Goal: Information Seeking & Learning: Find specific fact

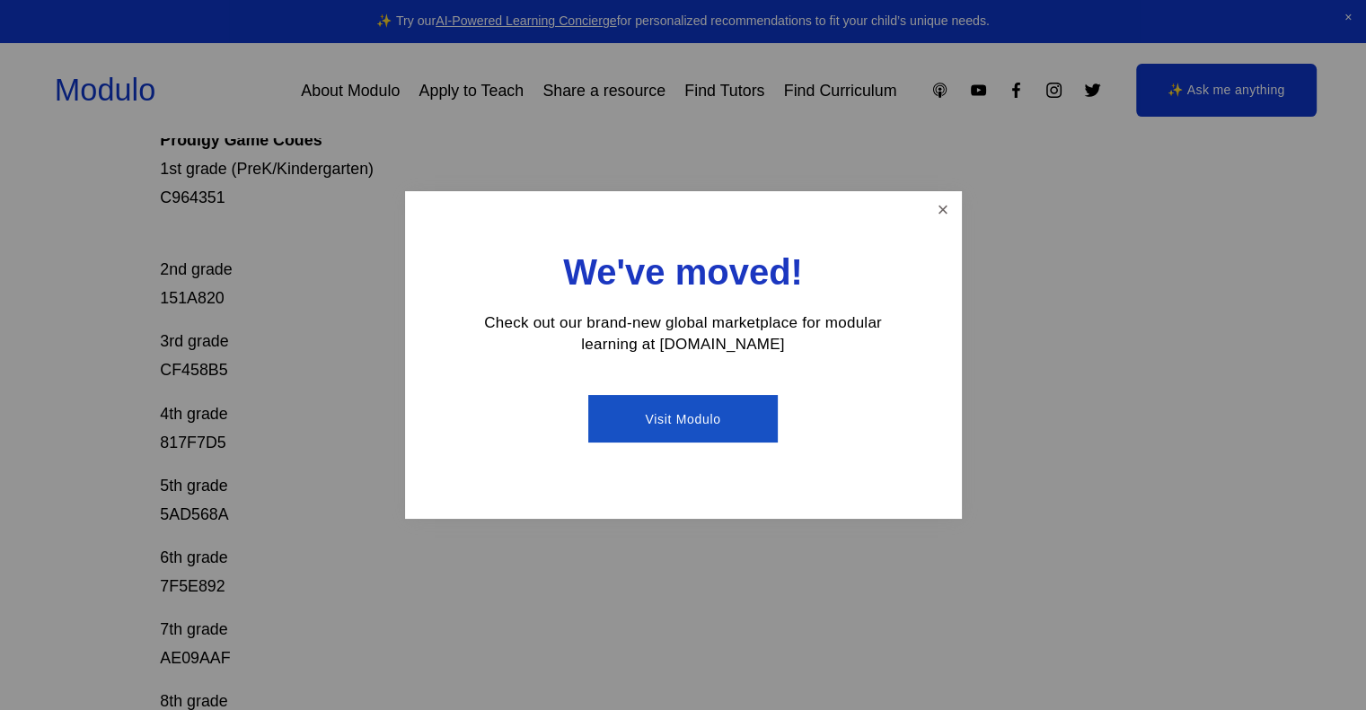
scroll to position [449, 0]
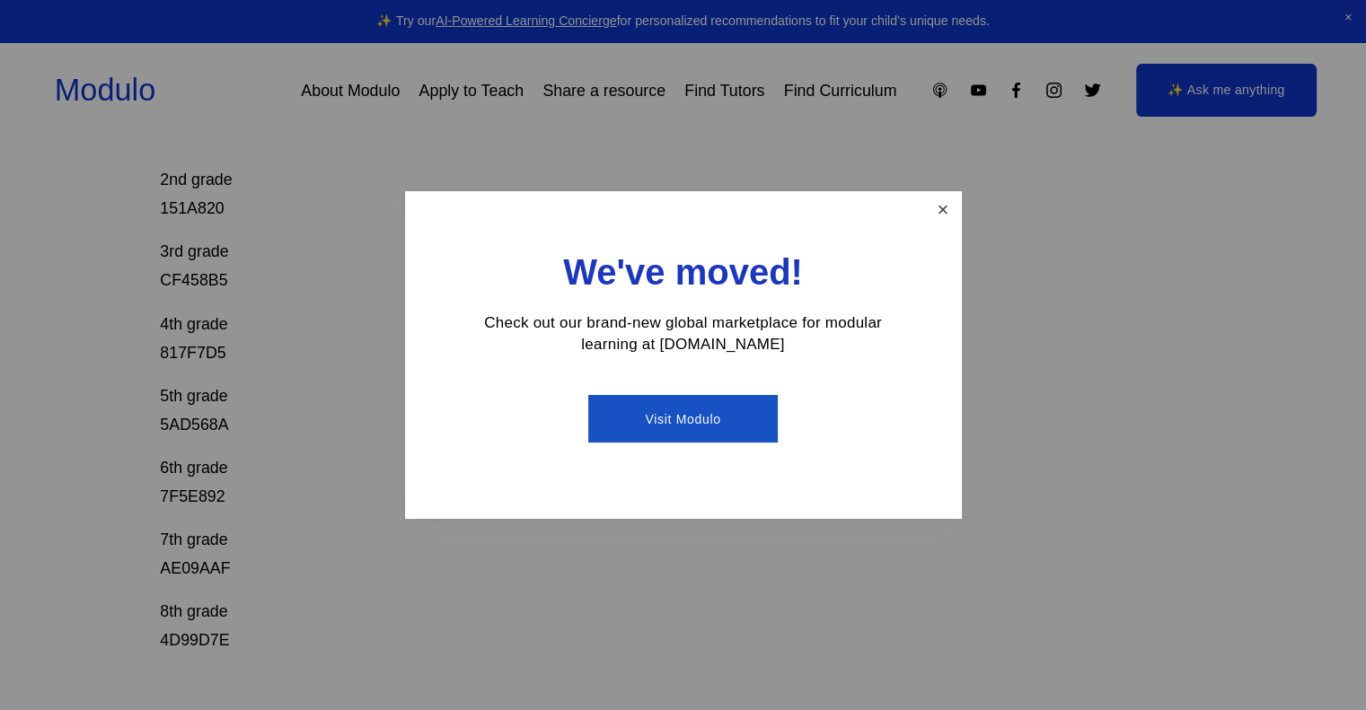
click at [954, 200] on link "Close" at bounding box center [942, 209] width 31 height 31
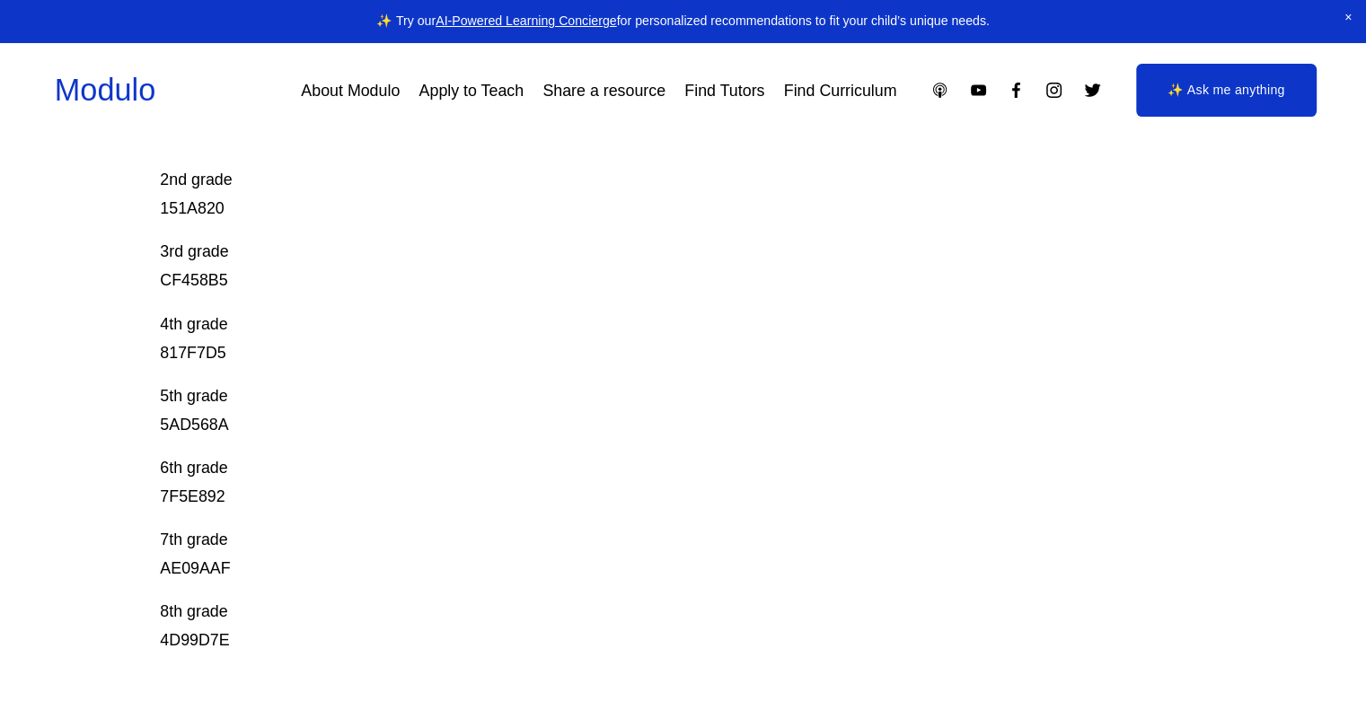
scroll to position [629, 0]
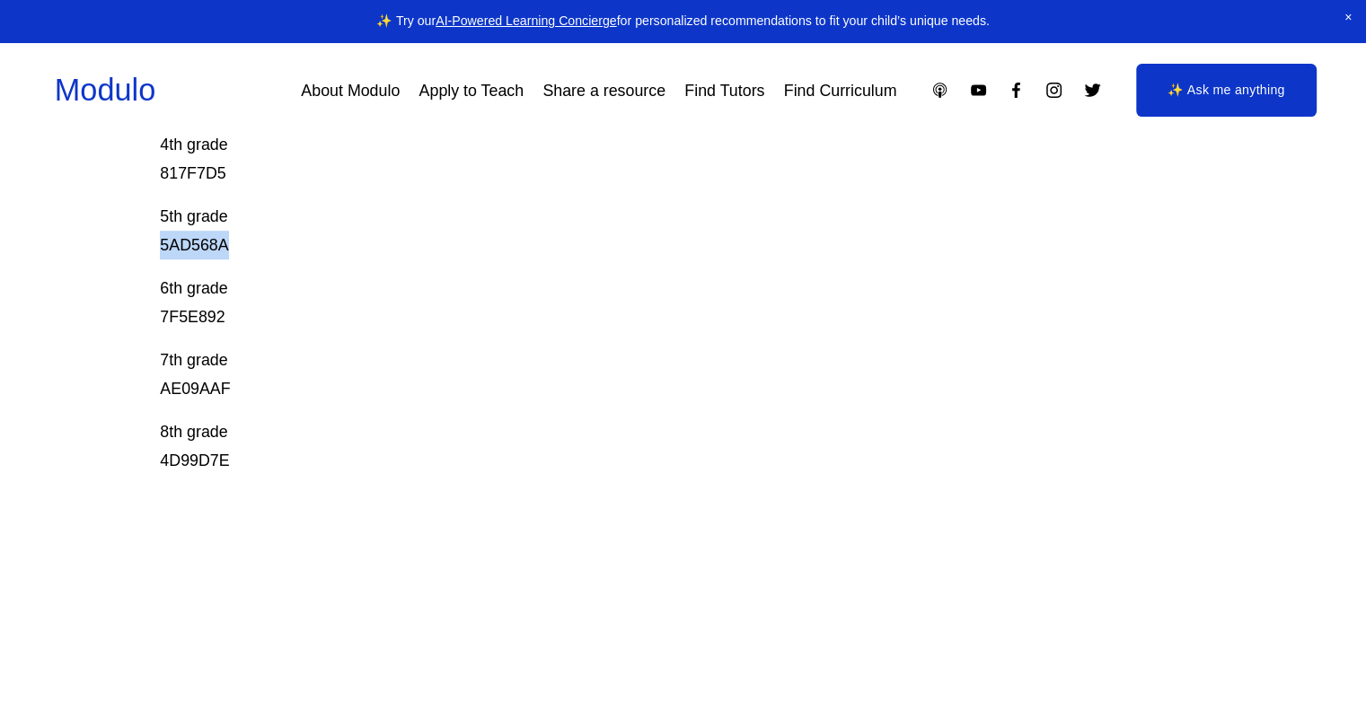
drag, startPoint x: 225, startPoint y: 244, endPoint x: 155, endPoint y: 255, distance: 70.9
click at [155, 255] on div "Prodigy Game Codes Prodigy is our go-to mastery- based tool to give kids lots o…" at bounding box center [683, 186] width 1366 height 1171
click at [255, 311] on p "6th grade 7F5E892" at bounding box center [630, 302] width 940 height 57
drag, startPoint x: 229, startPoint y: 314, endPoint x: 168, endPoint y: 297, distance: 63.4
click at [165, 297] on p "6th grade 7F5E892" at bounding box center [630, 302] width 940 height 57
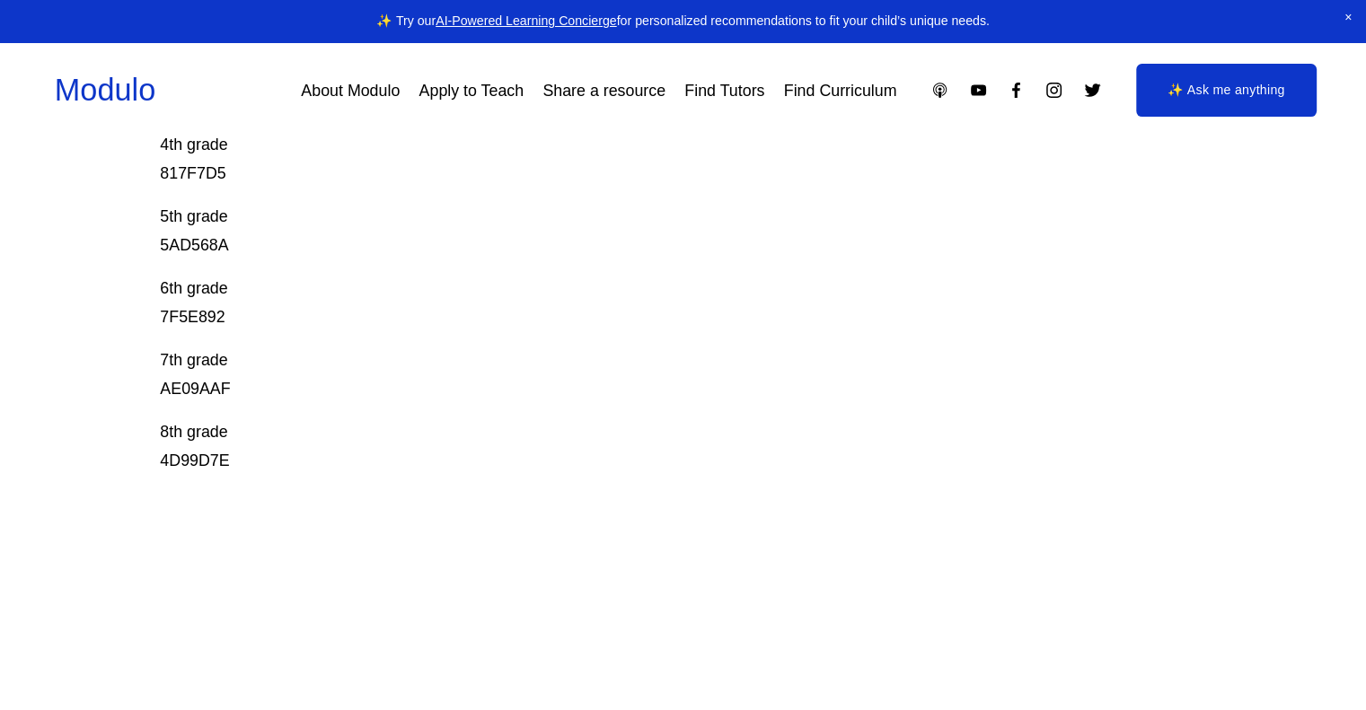
click at [266, 259] on p "5th grade 5AD568A" at bounding box center [630, 230] width 940 height 57
drag, startPoint x: 229, startPoint y: 172, endPoint x: 141, endPoint y: 172, distance: 88.0
click at [141, 172] on div "Prodigy Game Codes Prodigy is our go-to mastery- based tool to give kids lots o…" at bounding box center [683, 186] width 1366 height 1171
copy p "817F7D5"
